Goal: Information Seeking & Learning: Learn about a topic

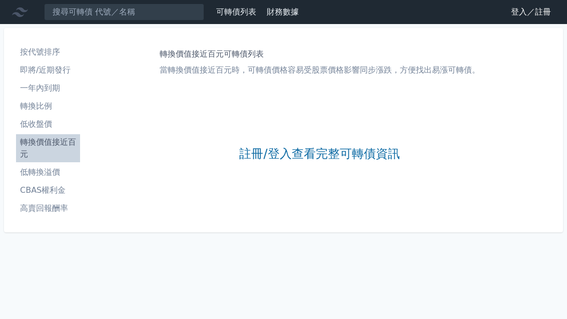
click at [342, 148] on link "註冊/登入查看完整可轉債資訊" at bounding box center [319, 154] width 160 height 16
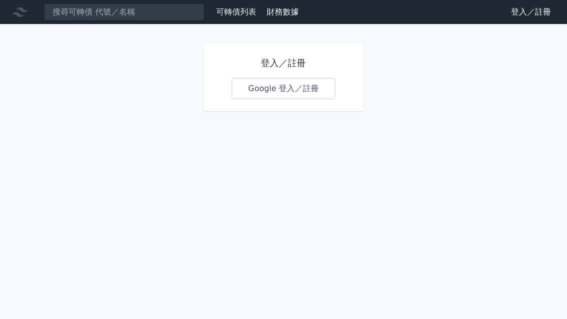
click at [306, 87] on link "Google 登入／註冊" at bounding box center [284, 88] width 104 height 21
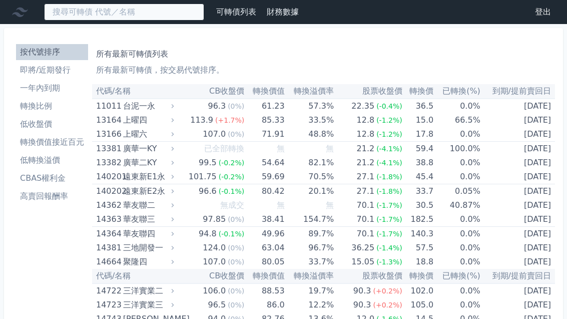
click at [119, 17] on input at bounding box center [124, 12] width 160 height 17
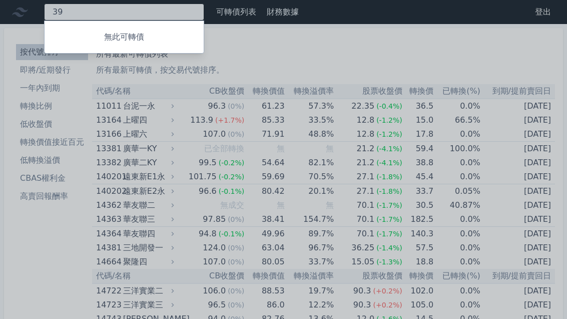
type input "3"
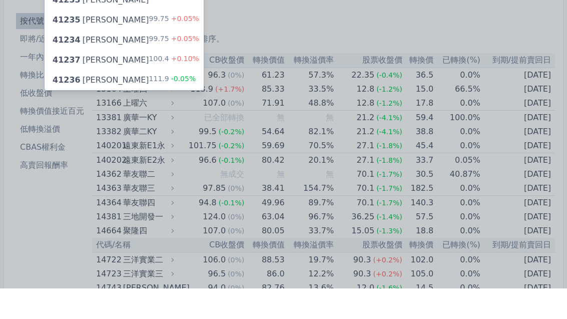
type input "4123"
click at [135, 101] on div "41236 [PERSON_NAME]六 111.9 -0.05%" at bounding box center [124, 111] width 159 height 20
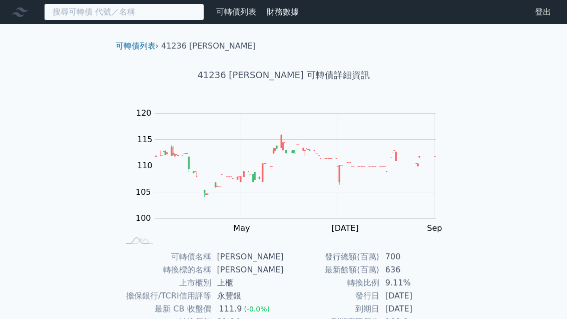
click at [150, 11] on input at bounding box center [124, 12] width 160 height 17
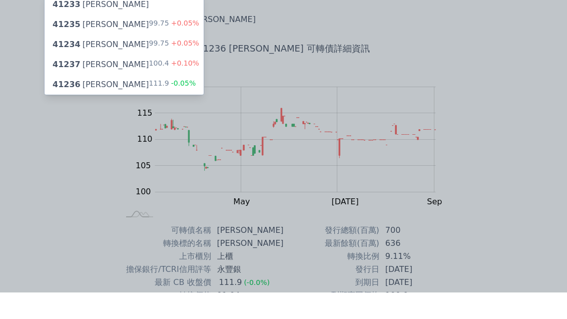
type input "4123"
click at [164, 85] on div "100.4 +0.10%" at bounding box center [174, 91] width 50 height 12
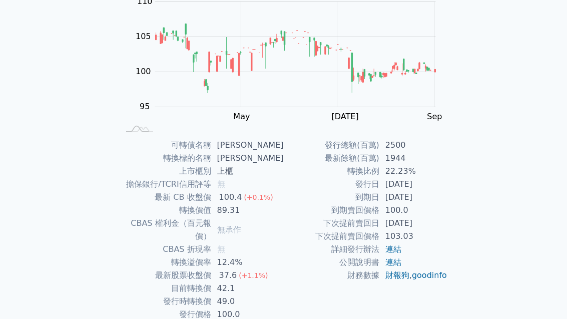
scroll to position [112, 0]
